Goal: Task Accomplishment & Management: Manage account settings

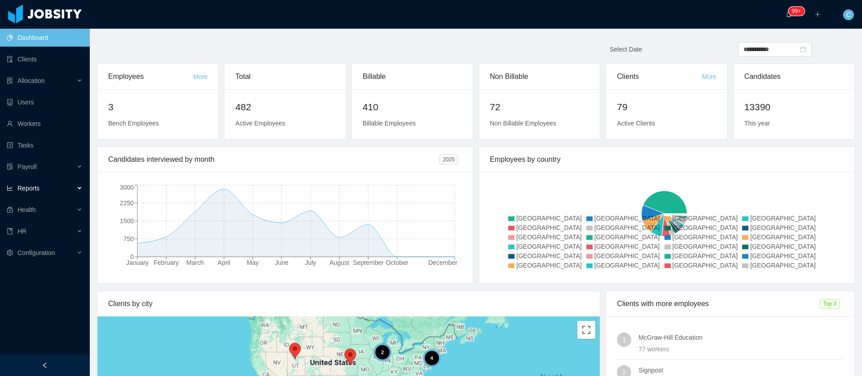
click at [16, 190] on span "Reports" at bounding box center [23, 188] width 33 height 7
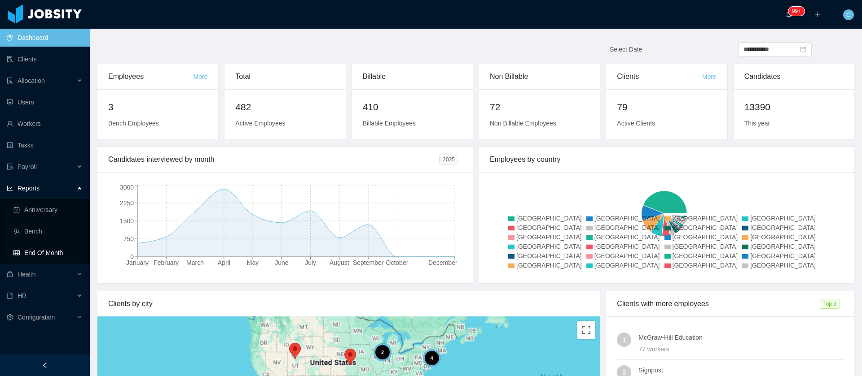
click at [13, 255] on link "End Of Month" at bounding box center [47, 253] width 69 height 18
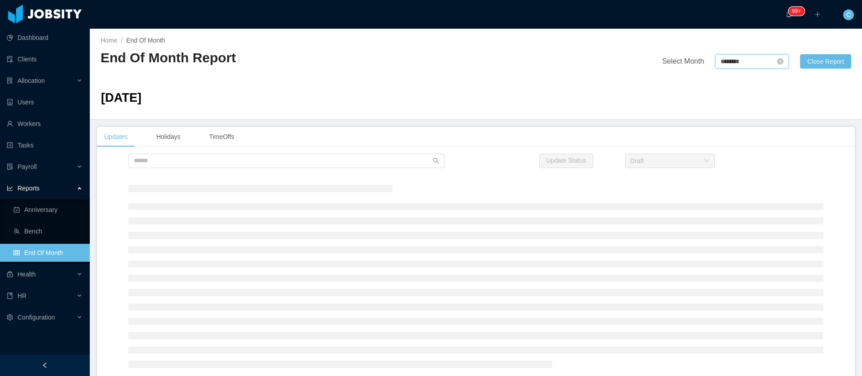
click at [715, 62] on input "********" at bounding box center [752, 61] width 74 height 14
click at [716, 173] on link "Oct" at bounding box center [718, 168] width 17 height 11
type input "********"
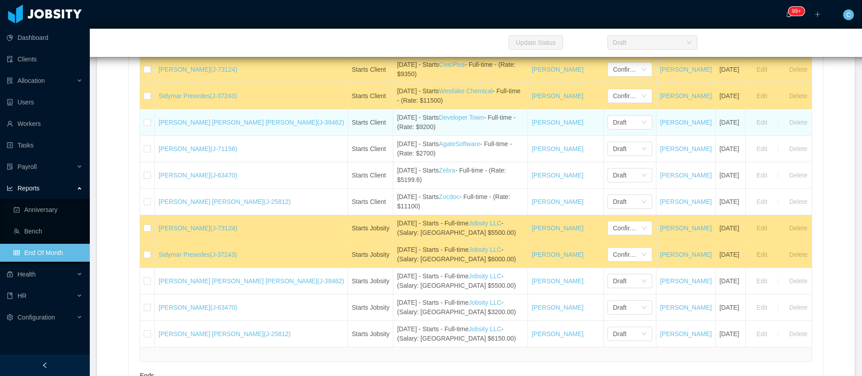
scroll to position [202, 0]
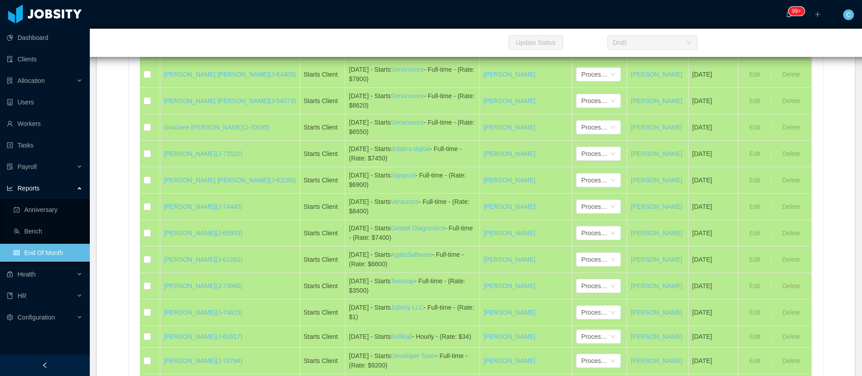
click at [179, 61] on td "Visquel De Los Santos Morel (J-12385)" at bounding box center [230, 48] width 140 height 26
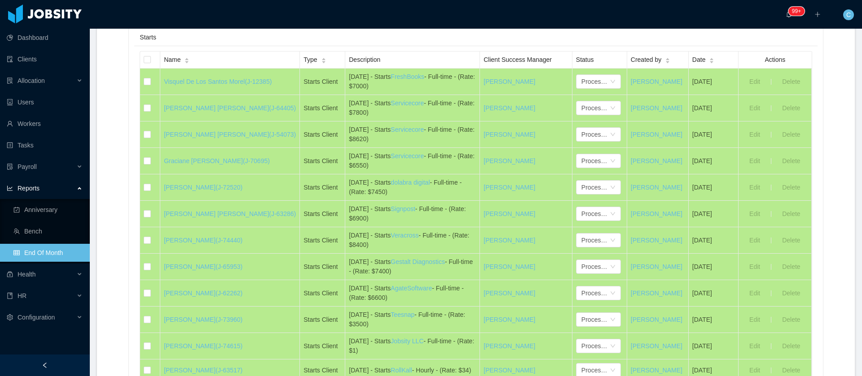
scroll to position [0, 0]
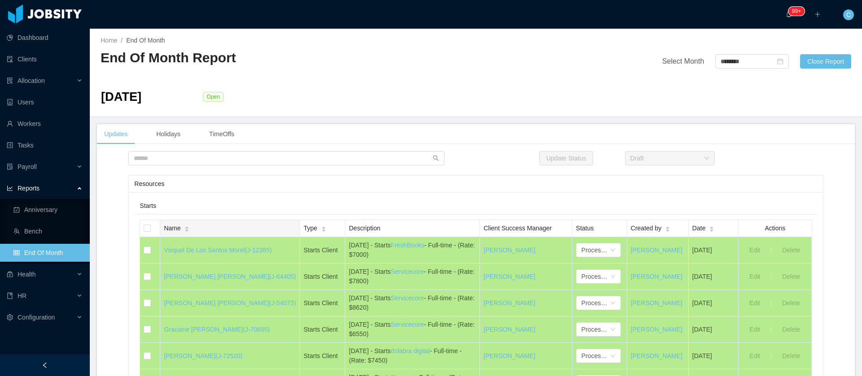
click at [170, 228] on span "Name" at bounding box center [172, 228] width 17 height 9
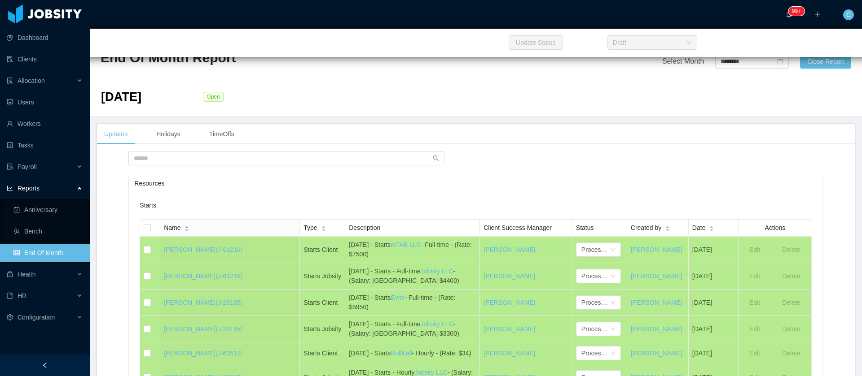
scroll to position [433, 0]
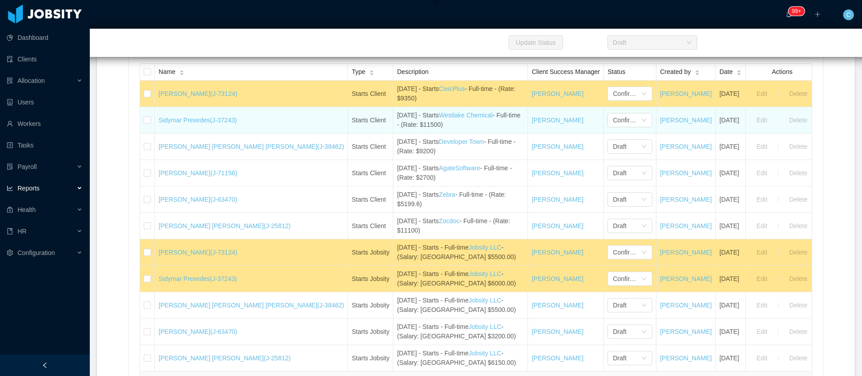
scroll to position [135, 0]
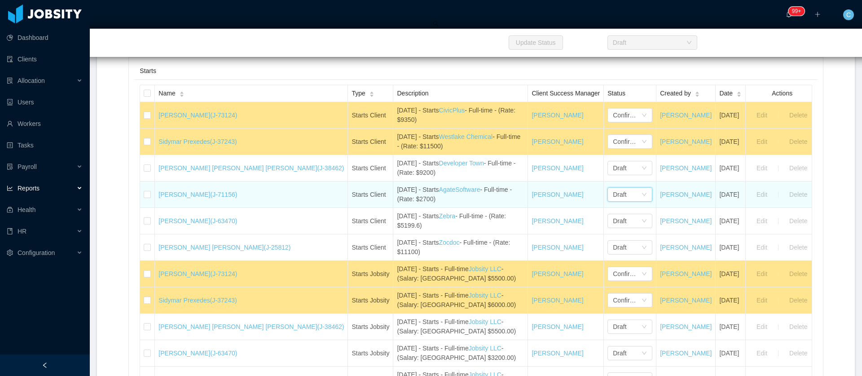
click at [612, 197] on div "Draft" at bounding box center [626, 194] width 28 height 13
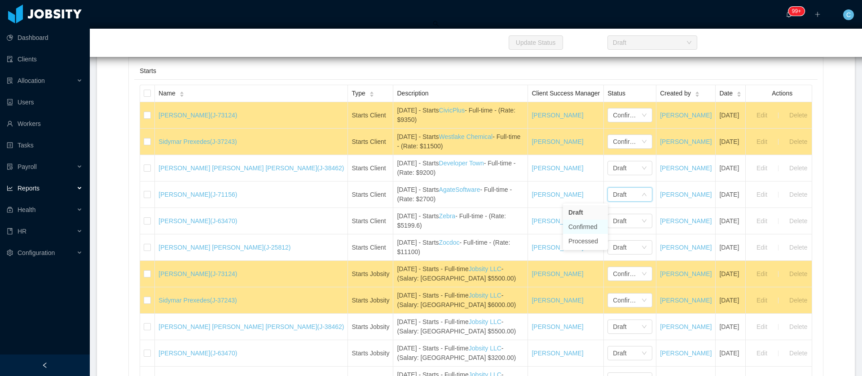
click at [586, 226] on li "Confirmed" at bounding box center [585, 227] width 45 height 14
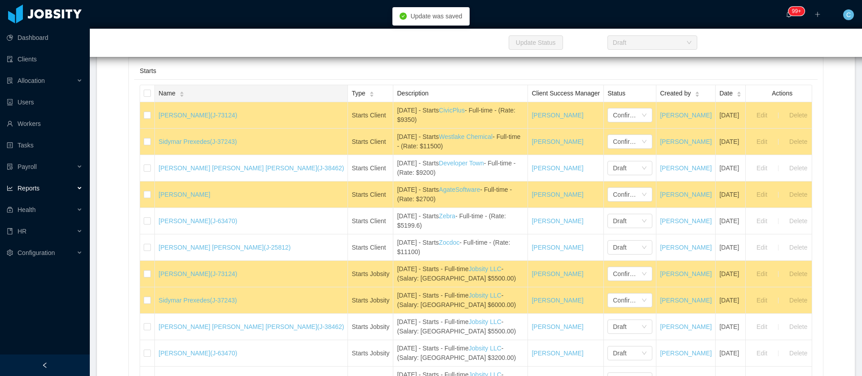
click at [181, 96] on div "Name" at bounding box center [171, 93] width 26 height 9
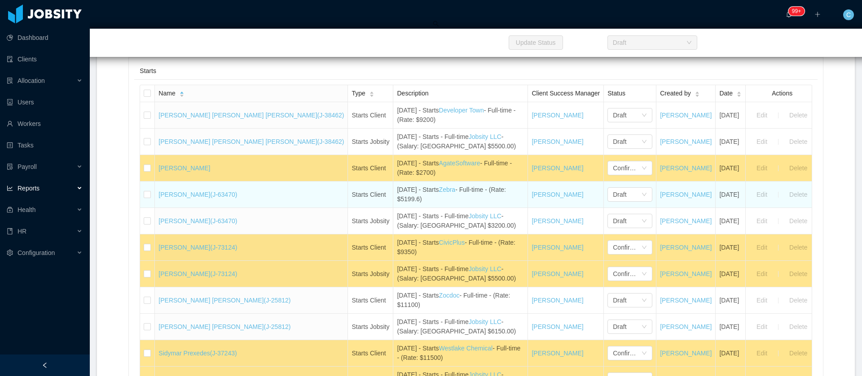
drag, startPoint x: 160, startPoint y: 198, endPoint x: 231, endPoint y: 203, distance: 70.6
click at [231, 203] on td "Mauricio Aviles Gutierrez (J-63470)" at bounding box center [251, 195] width 193 height 26
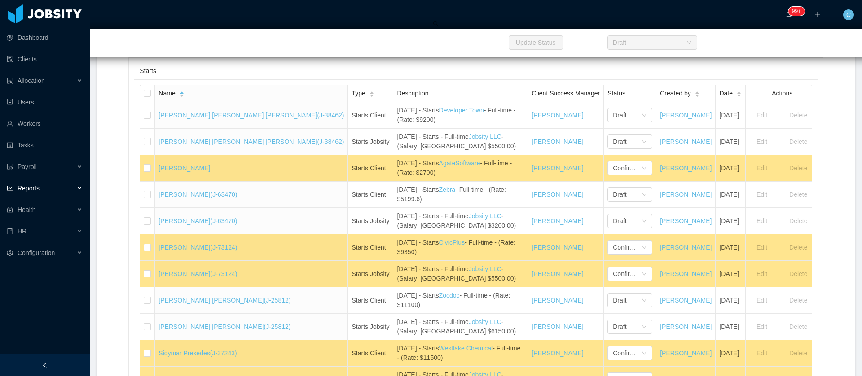
copy link "Mauricio Aviles Gutierrez"
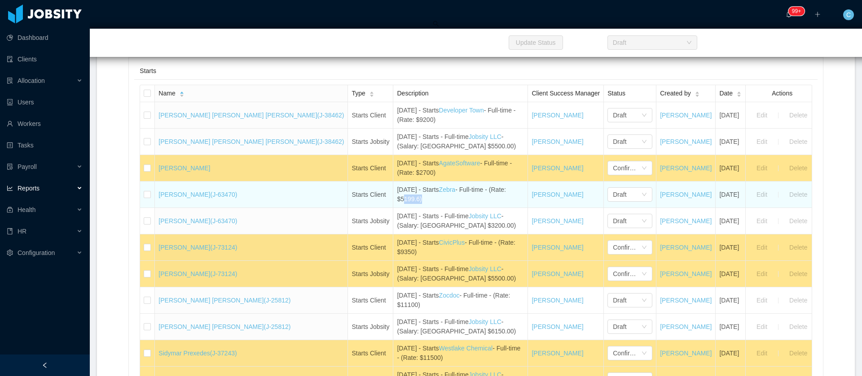
drag, startPoint x: 363, startPoint y: 201, endPoint x: 343, endPoint y: 201, distance: 19.3
click at [397, 201] on div "October 2nd - Starts Zebra - Full-time - (Rate: $5199.6)" at bounding box center [460, 194] width 127 height 19
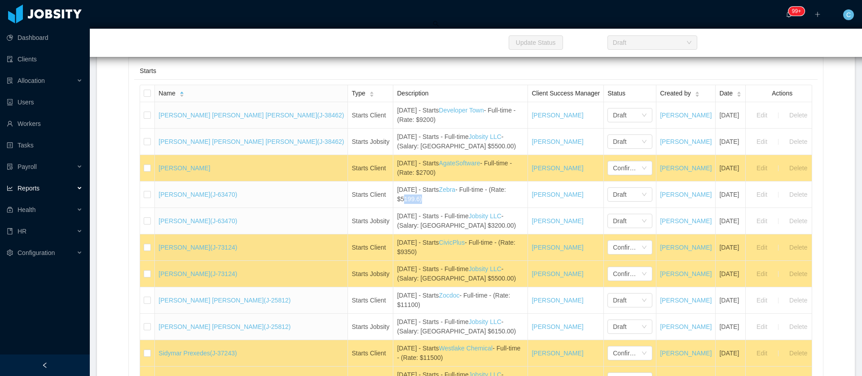
copy div "5199.6"
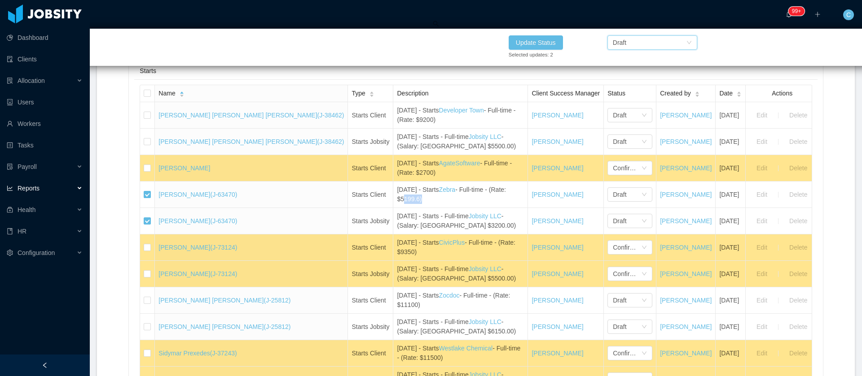
click at [631, 42] on div "Draft" at bounding box center [648, 42] width 73 height 13
click at [624, 73] on li "Confirmed" at bounding box center [652, 75] width 90 height 14
click at [517, 40] on button "Update Status" at bounding box center [535, 42] width 54 height 14
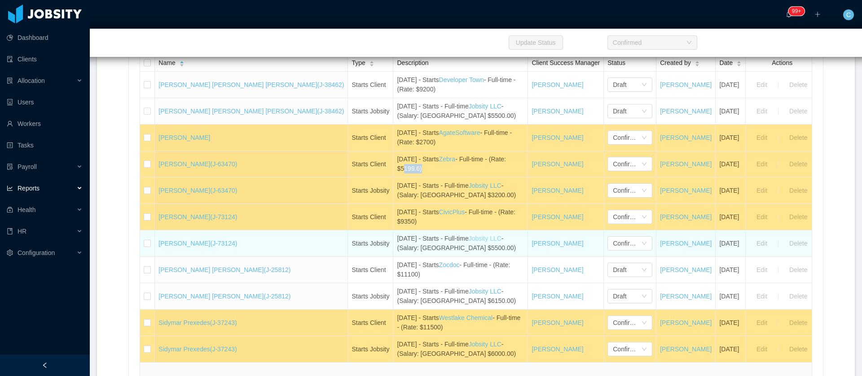
scroll to position [202, 0]
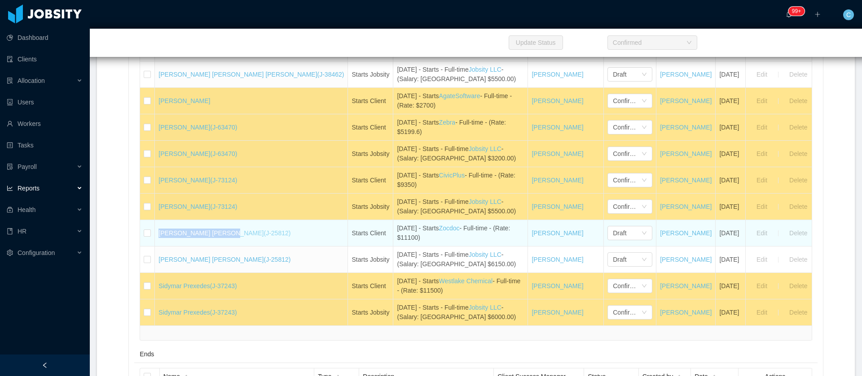
drag, startPoint x: 158, startPoint y: 235, endPoint x: 222, endPoint y: 232, distance: 63.8
click at [222, 232] on td "Roy Nick Rojas Valdez (J-25812)" at bounding box center [251, 233] width 193 height 26
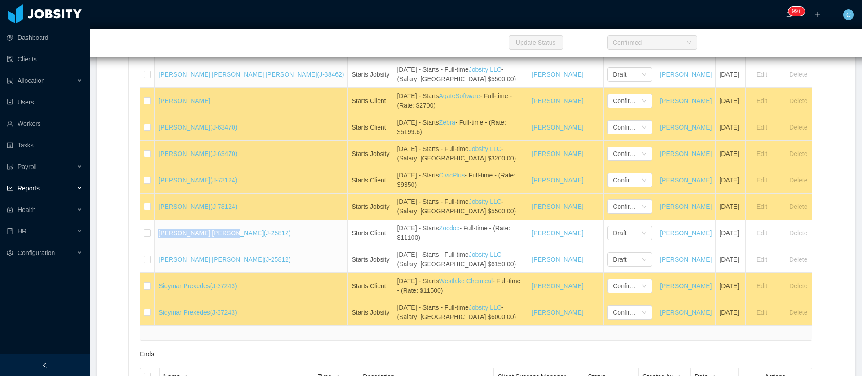
copy link "Roy Nick Rojas Valdez"
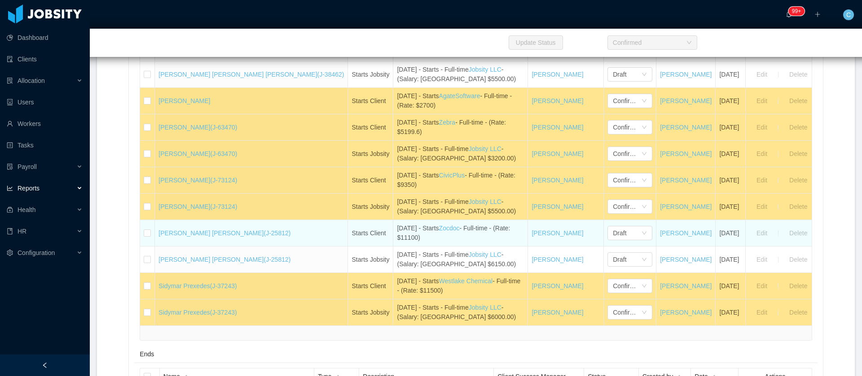
drag, startPoint x: 368, startPoint y: 237, endPoint x: 354, endPoint y: 233, distance: 14.5
click at [397, 237] on div "October 20th - Starts Zocdoc - Full-time - (Rate: $11100)" at bounding box center [460, 233] width 127 height 19
drag, startPoint x: 361, startPoint y: 238, endPoint x: 378, endPoint y: 237, distance: 17.5
click at [397, 237] on div "October 20th - Starts Zocdoc - Full-time - (Rate: $11100)" at bounding box center [460, 233] width 127 height 19
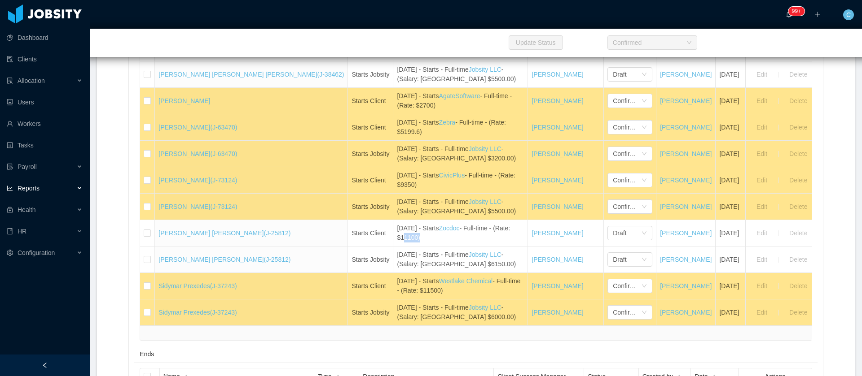
copy div "11100"
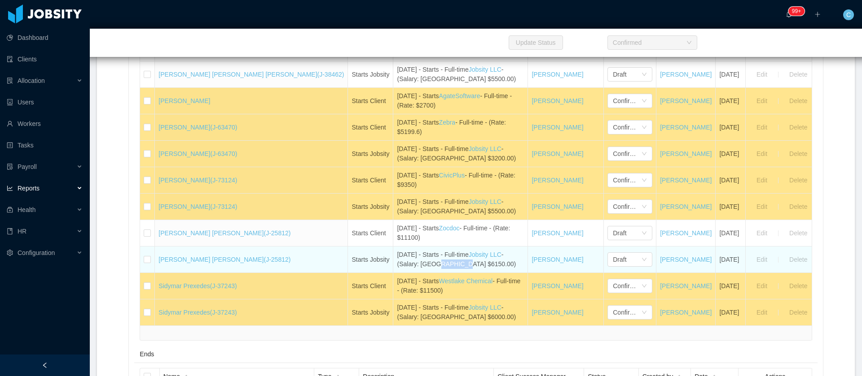
drag, startPoint x: 377, startPoint y: 266, endPoint x: 400, endPoint y: 269, distance: 22.7
click at [400, 269] on td "October 17th - Starts - Full-time Jobsity LLC - (Salary: USA $6150.00)" at bounding box center [460, 260] width 135 height 26
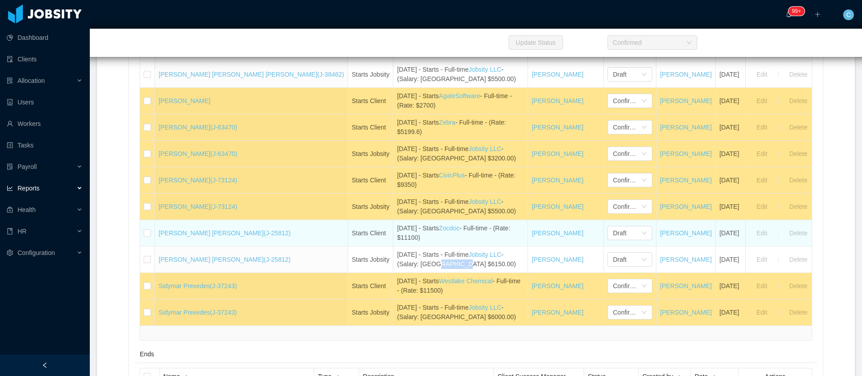
copy div "$6150.00"
click at [612, 234] on div "Draft" at bounding box center [618, 233] width 13 height 13
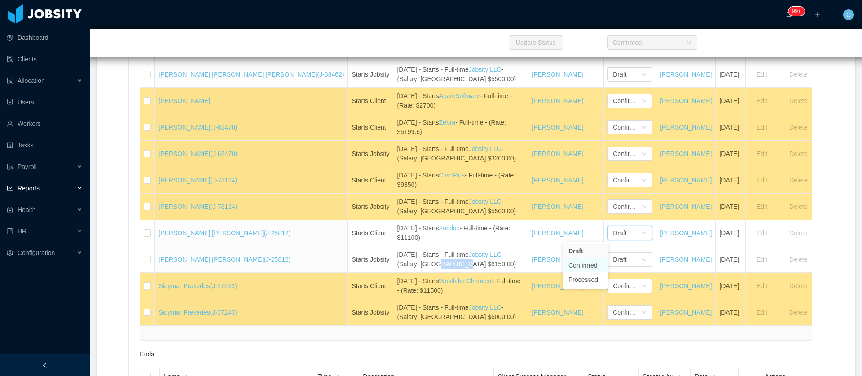
click at [579, 268] on li "Confirmed" at bounding box center [585, 265] width 45 height 14
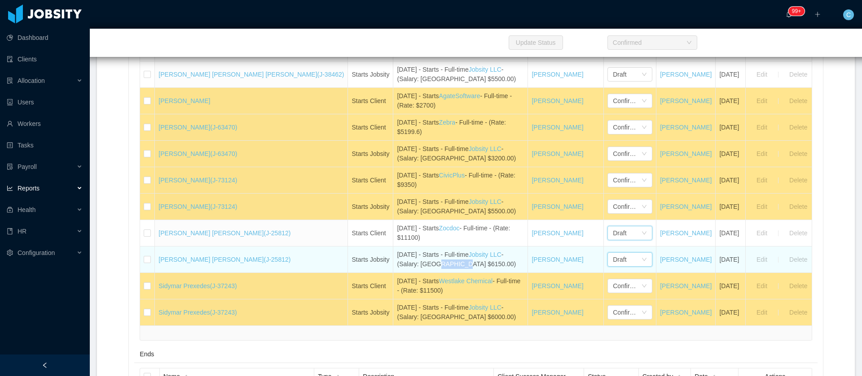
click at [612, 262] on div "Draft" at bounding box center [618, 259] width 13 height 13
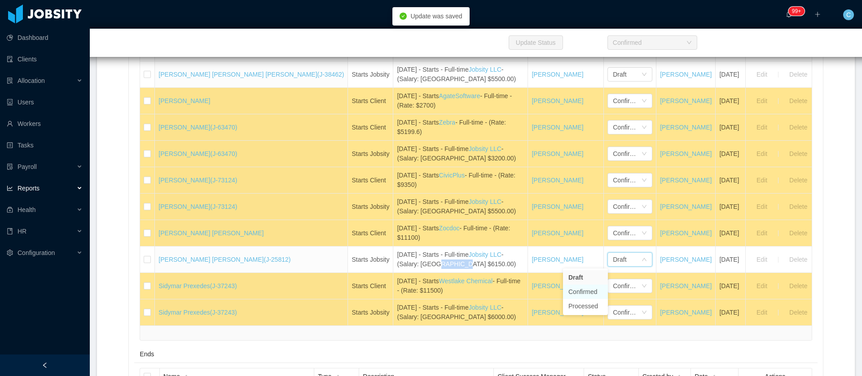
click at [575, 289] on li "Confirmed" at bounding box center [585, 292] width 45 height 14
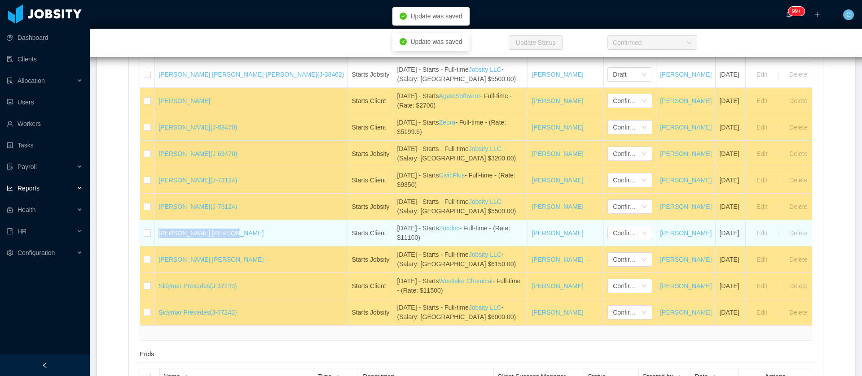
drag, startPoint x: 159, startPoint y: 239, endPoint x: 226, endPoint y: 241, distance: 66.9
click at [226, 241] on td "Roy Nick Rojas Valdez" at bounding box center [251, 233] width 193 height 26
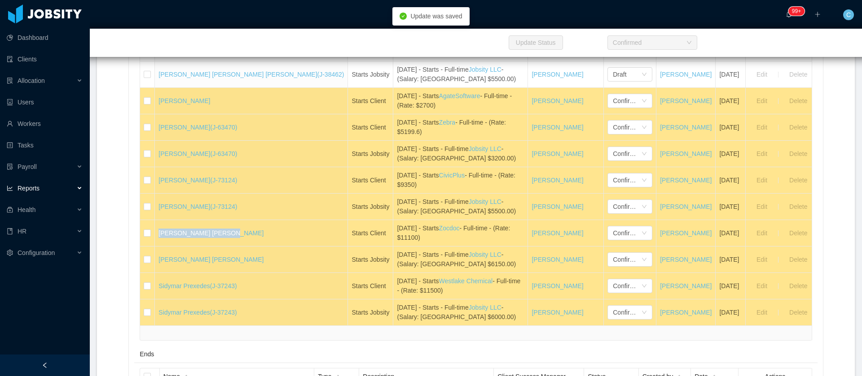
copy link "Roy Nick Rojas Valdez"
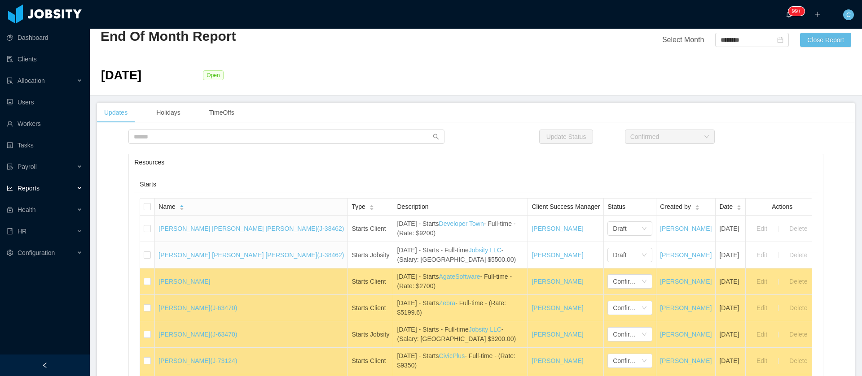
scroll to position [0, 0]
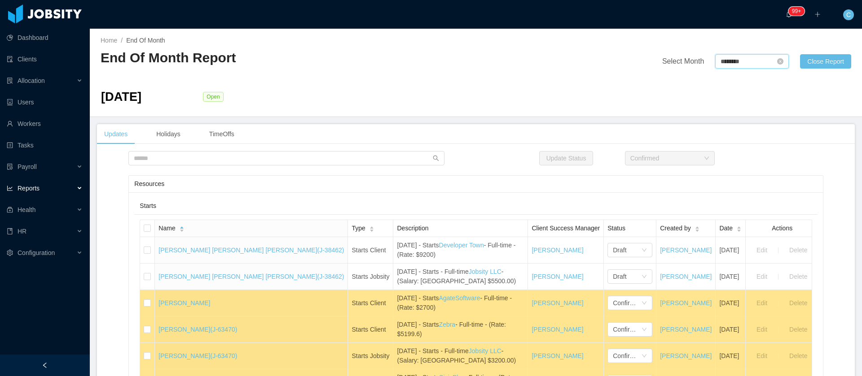
click at [749, 60] on input "********" at bounding box center [752, 61] width 74 height 14
click at [803, 144] on link "Sep" at bounding box center [801, 141] width 18 height 11
type input "********"
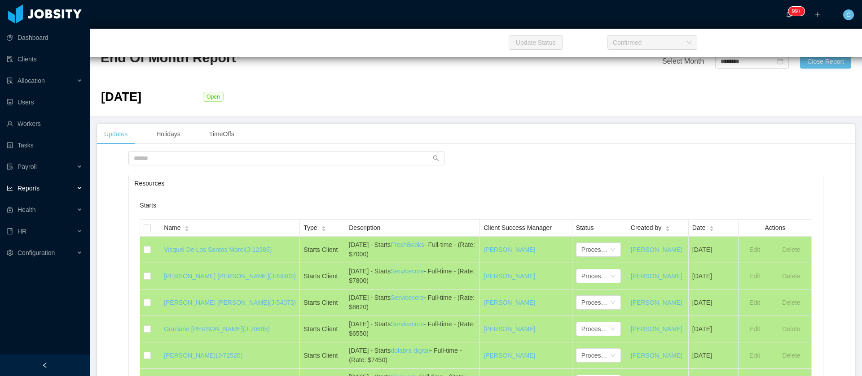
scroll to position [1377, 0]
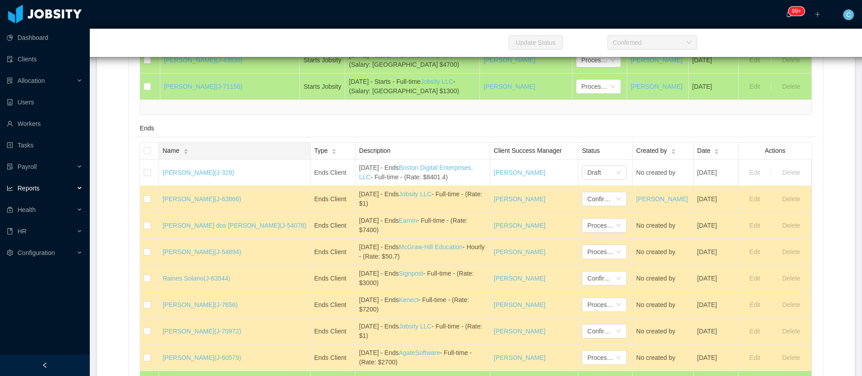
click at [188, 156] on div "Name" at bounding box center [175, 150] width 26 height 9
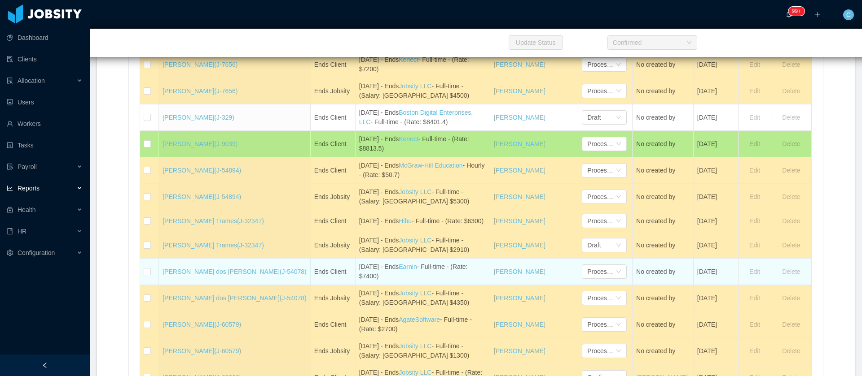
scroll to position [1579, 0]
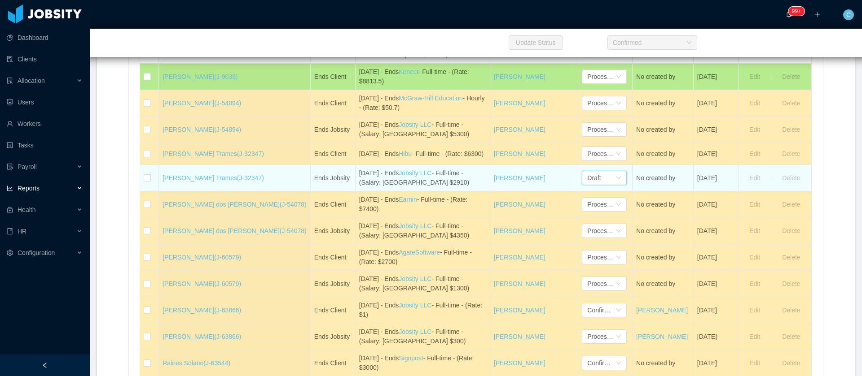
click at [616, 180] on icon "icon: down" at bounding box center [618, 178] width 4 height 3
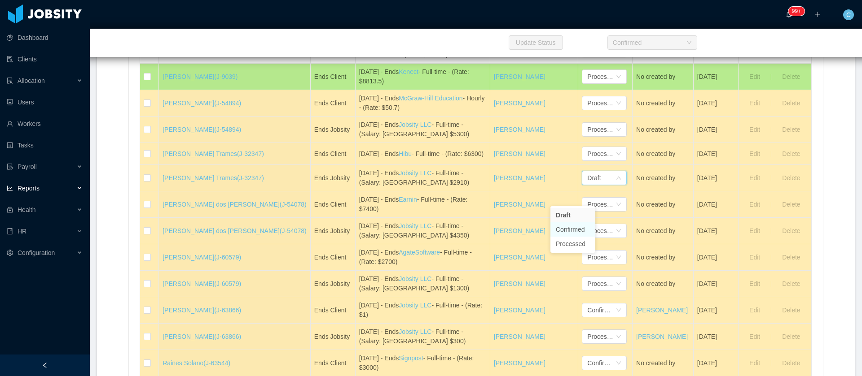
click at [576, 230] on li "Confirmed" at bounding box center [572, 230] width 45 height 14
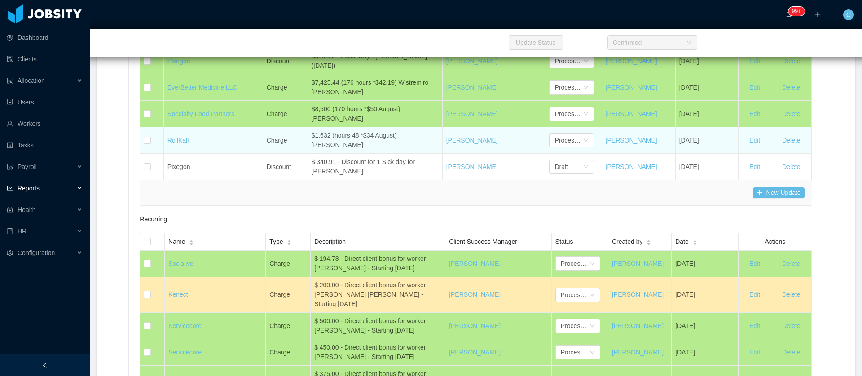
scroll to position [4987, 0]
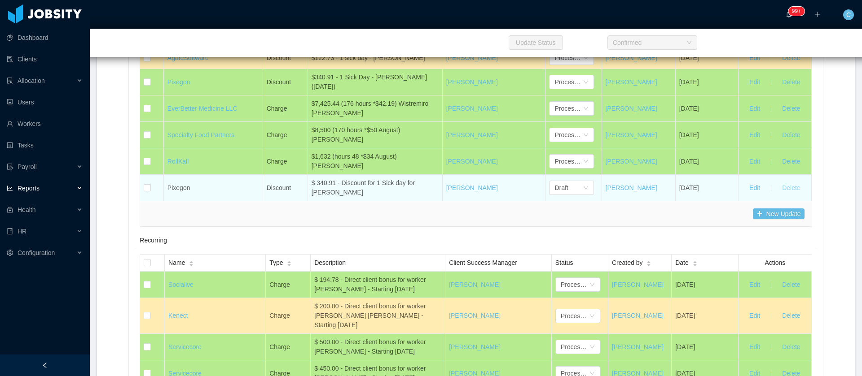
click at [788, 195] on button "Delete" at bounding box center [790, 188] width 32 height 14
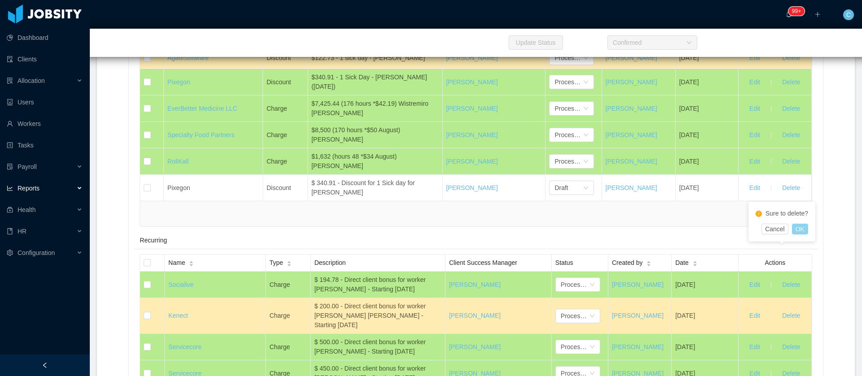
click at [798, 230] on button "OK" at bounding box center [800, 229] width 16 height 11
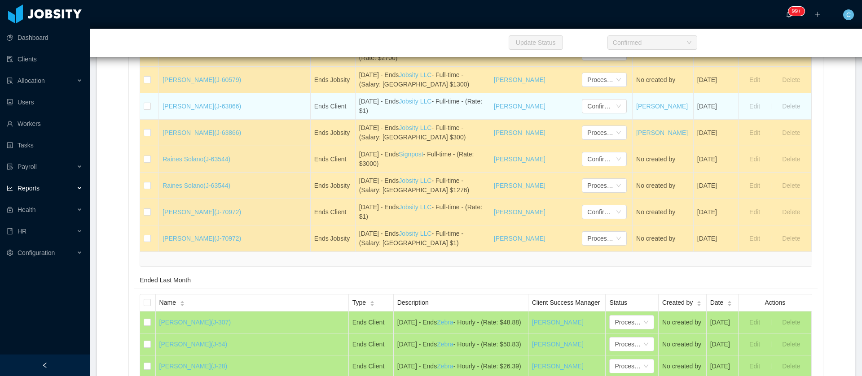
scroll to position [1790, 0]
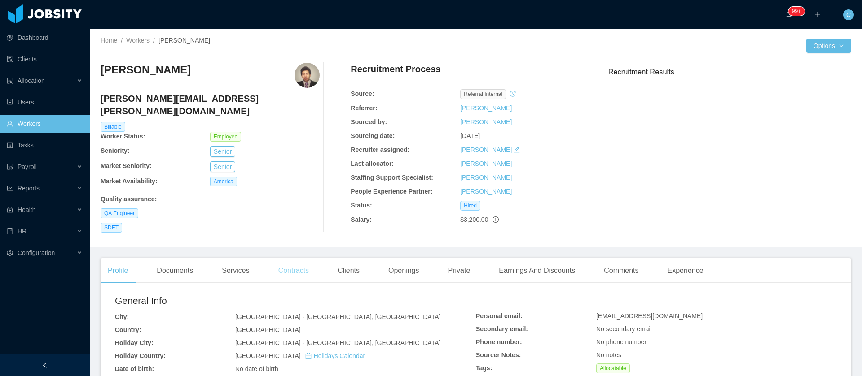
click at [294, 265] on div "Contracts" at bounding box center [293, 270] width 45 height 25
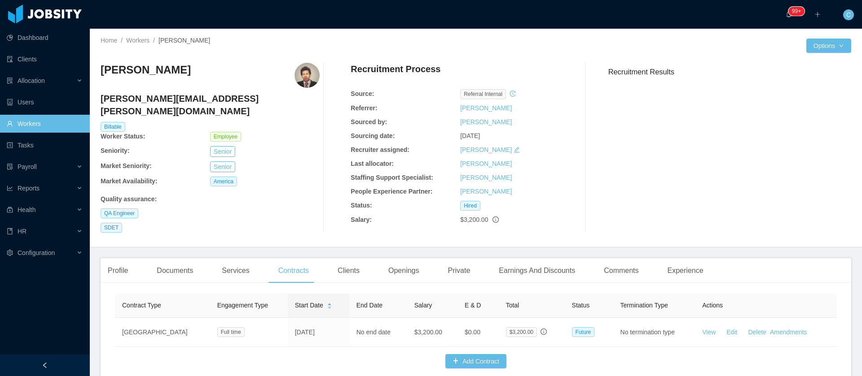
click at [199, 96] on h4 "[PERSON_NAME][EMAIL_ADDRESS][PERSON_NAME][DOMAIN_NAME]" at bounding box center [210, 104] width 219 height 25
copy h4 "[PERSON_NAME][EMAIL_ADDRESS][PERSON_NAME][DOMAIN_NAME]"
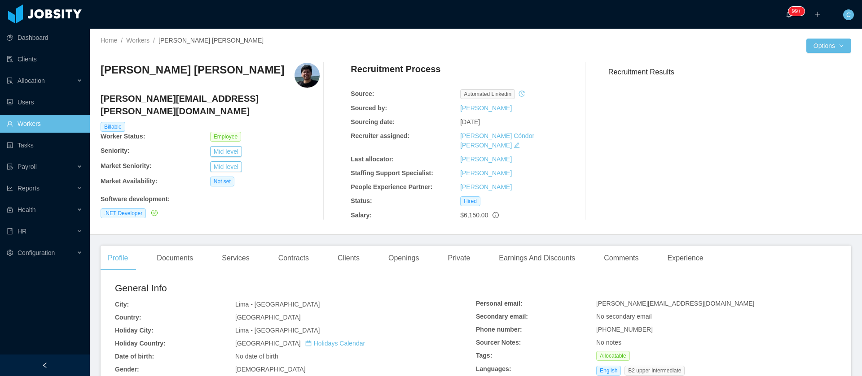
click at [154, 101] on h4 "roy.rojas@jobsity.com" at bounding box center [210, 104] width 219 height 25
copy h4 "roy.rojas@jobsity.com"
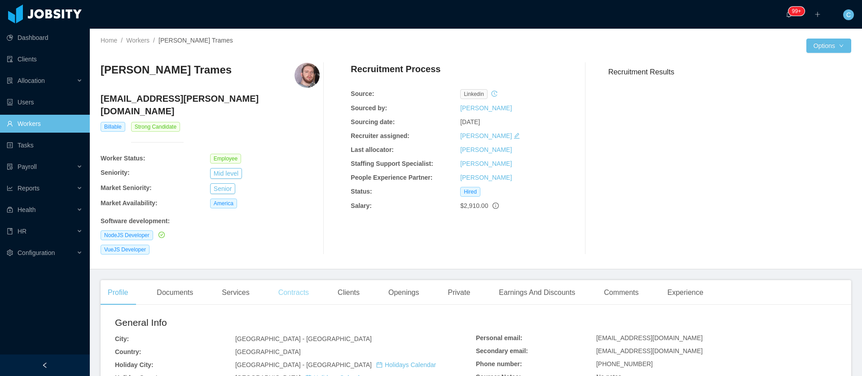
click at [281, 280] on div "Contracts" at bounding box center [293, 292] width 45 height 25
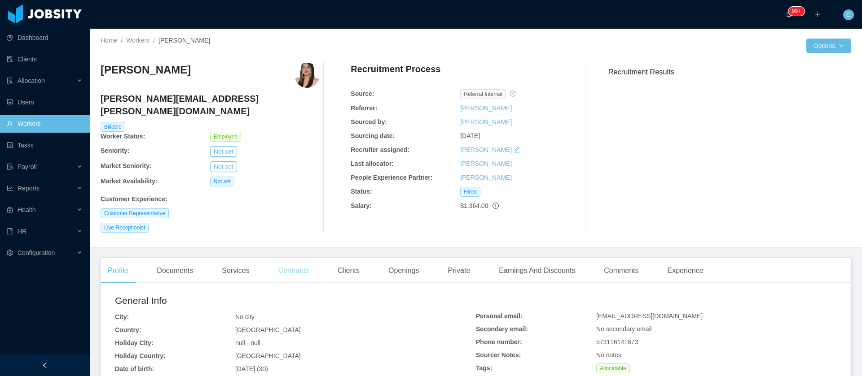
click at [284, 263] on div "Contracts" at bounding box center [293, 270] width 45 height 25
